Goal: Find specific page/section: Find specific page/section

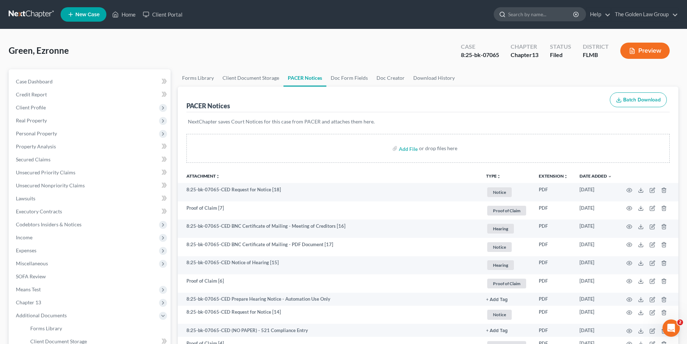
click at [522, 15] on input "search" at bounding box center [541, 14] width 66 height 13
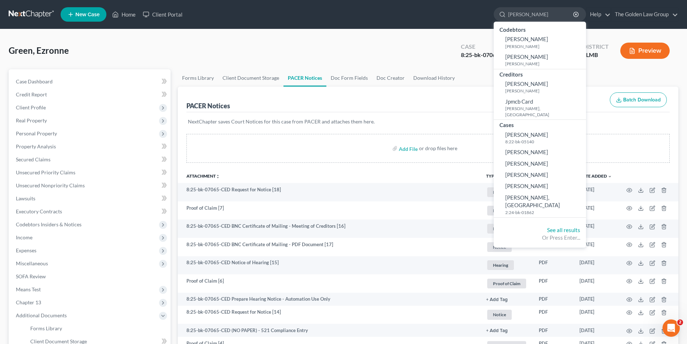
type input "[PERSON_NAME]"
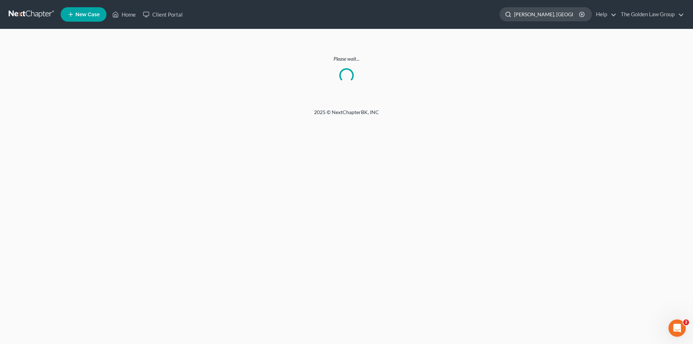
click at [543, 14] on input "[PERSON_NAME], [GEOGRAPHIC_DATA]" at bounding box center [547, 14] width 66 height 13
click at [566, 14] on input "[PERSON_NAME], [GEOGRAPHIC_DATA]" at bounding box center [547, 14] width 66 height 13
click at [551, 13] on input "[PERSON_NAME]" at bounding box center [547, 14] width 66 height 13
click at [550, 14] on input "[PERSON_NAME]" at bounding box center [547, 14] width 66 height 13
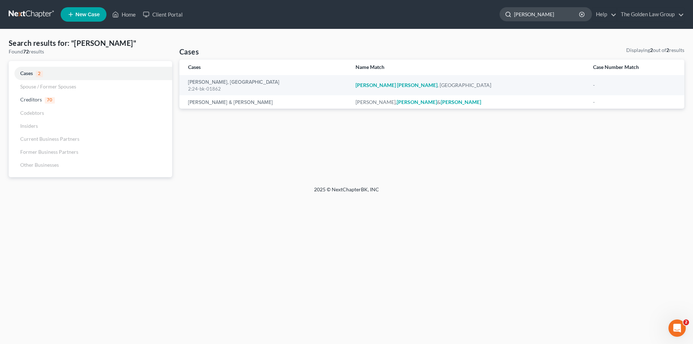
click at [565, 15] on input "[PERSON_NAME]" at bounding box center [547, 14] width 66 height 13
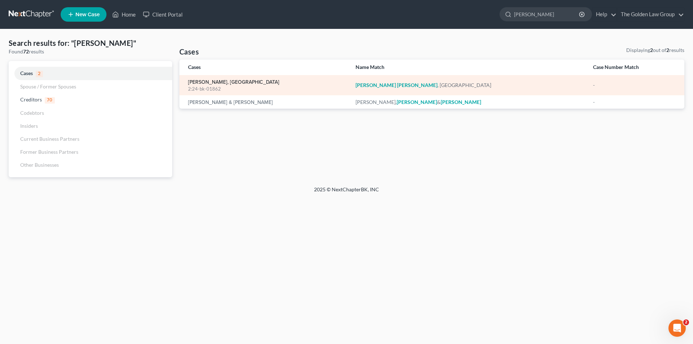
type input "[PERSON_NAME]"
click at [216, 82] on link "[PERSON_NAME], [GEOGRAPHIC_DATA]" at bounding box center [233, 82] width 91 height 5
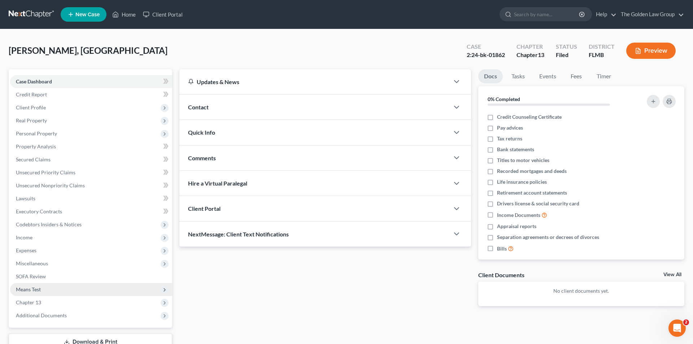
click at [44, 314] on span "Additional Documents" at bounding box center [41, 315] width 51 height 6
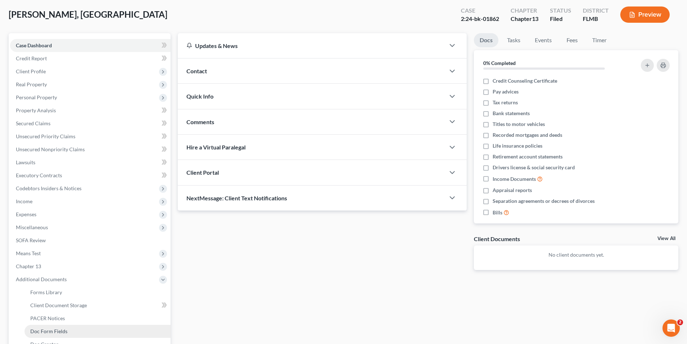
scroll to position [72, 0]
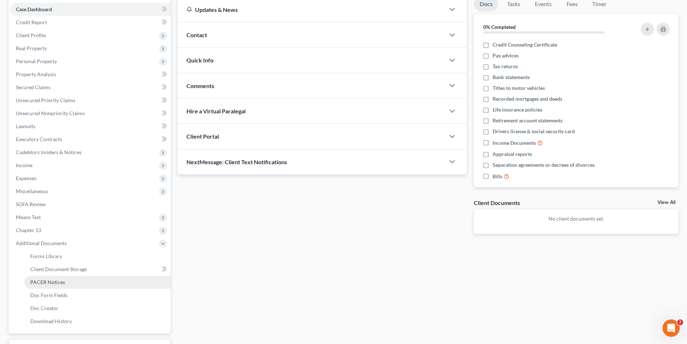
click at [61, 281] on span "PACER Notices" at bounding box center [47, 282] width 35 height 6
